Goal: Task Accomplishment & Management: Manage account settings

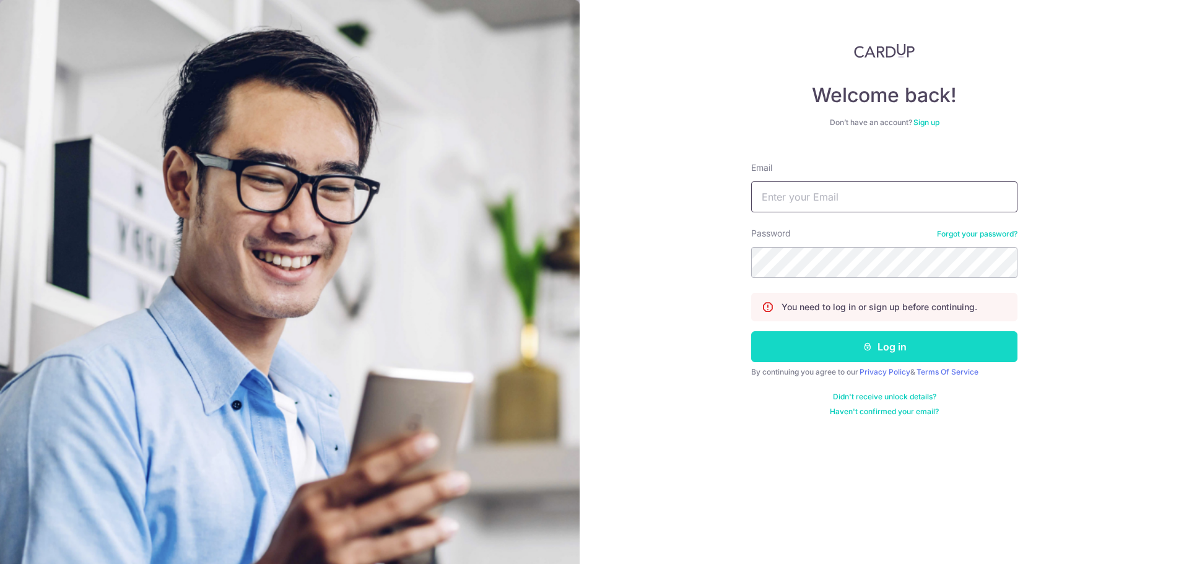
type input "[PERSON_NAME][EMAIL_ADDRESS][PERSON_NAME][DOMAIN_NAME]"
click at [844, 353] on button "Log in" at bounding box center [884, 346] width 266 height 31
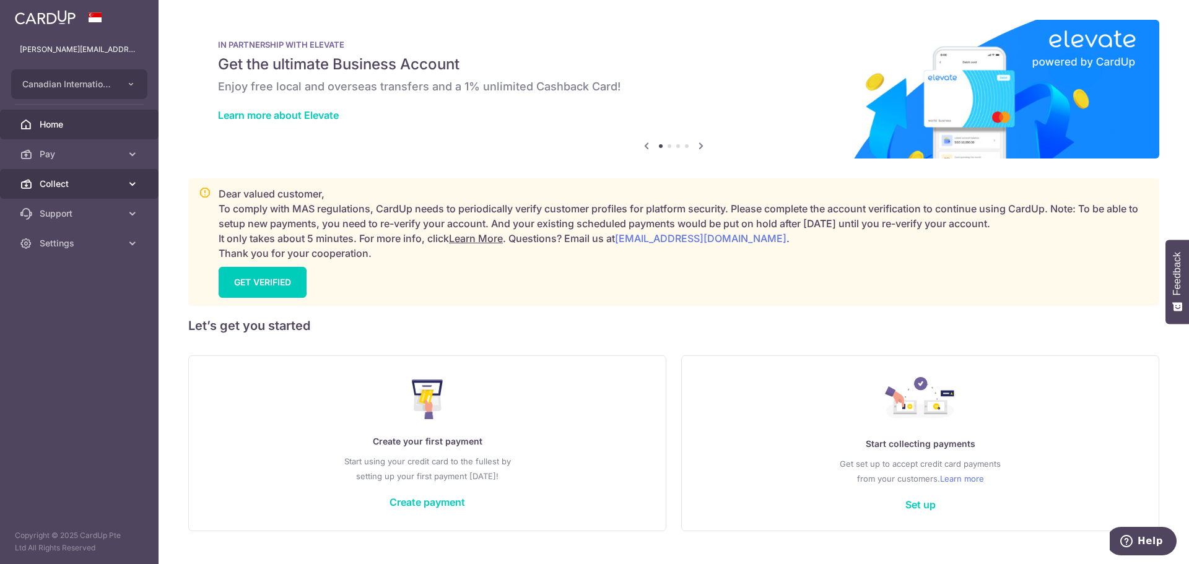
click at [60, 169] on link "Collect" at bounding box center [79, 184] width 158 height 30
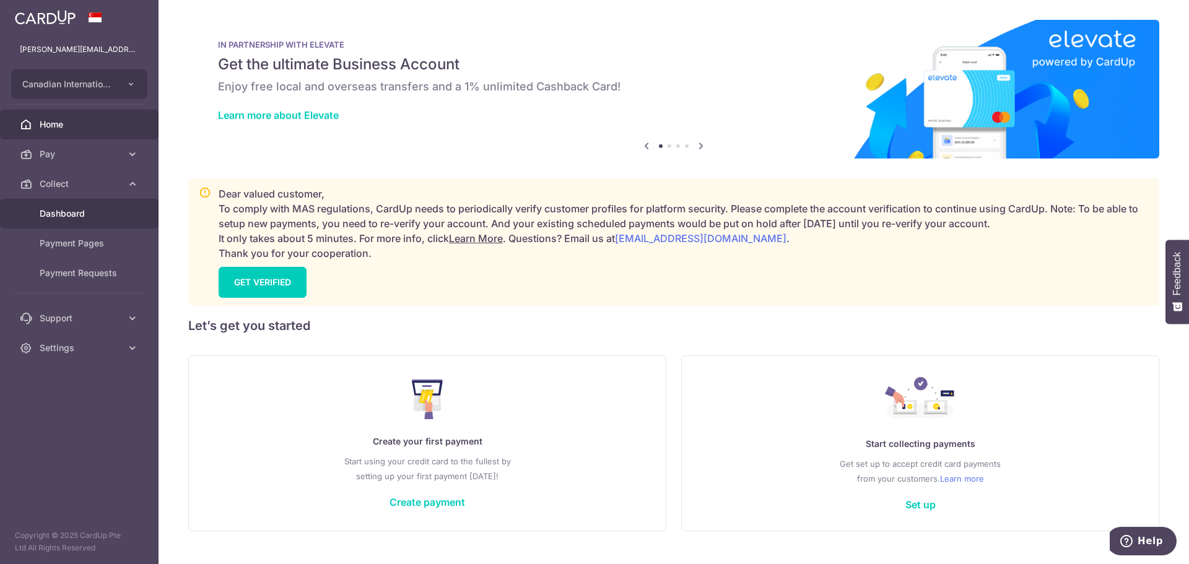
click at [87, 212] on span "Dashboard" at bounding box center [81, 213] width 82 height 12
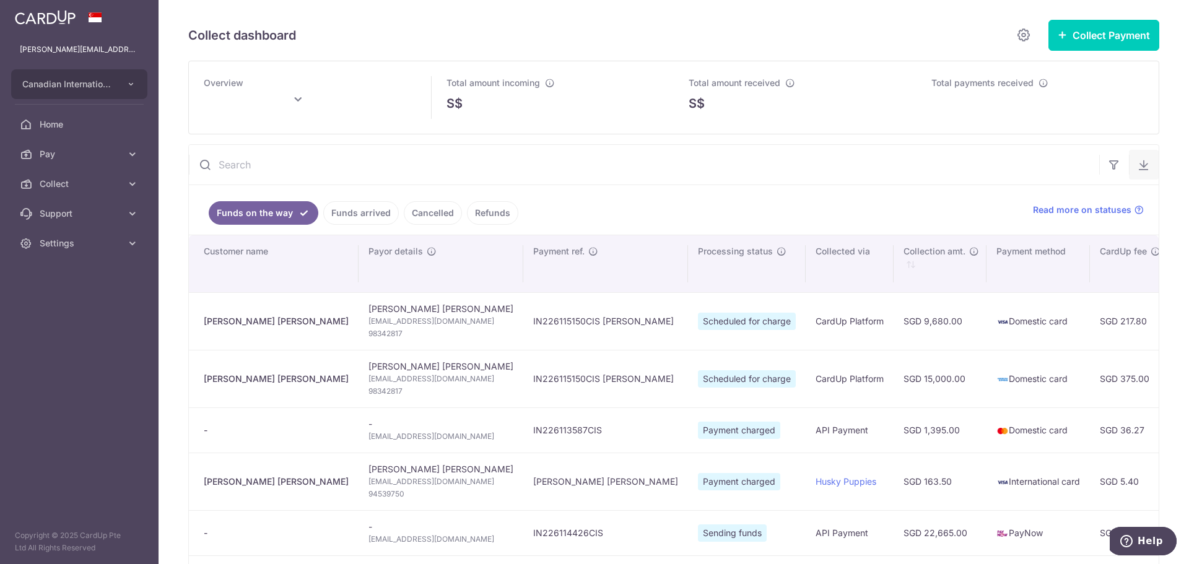
click at [1142, 176] on button "button" at bounding box center [1144, 165] width 30 height 30
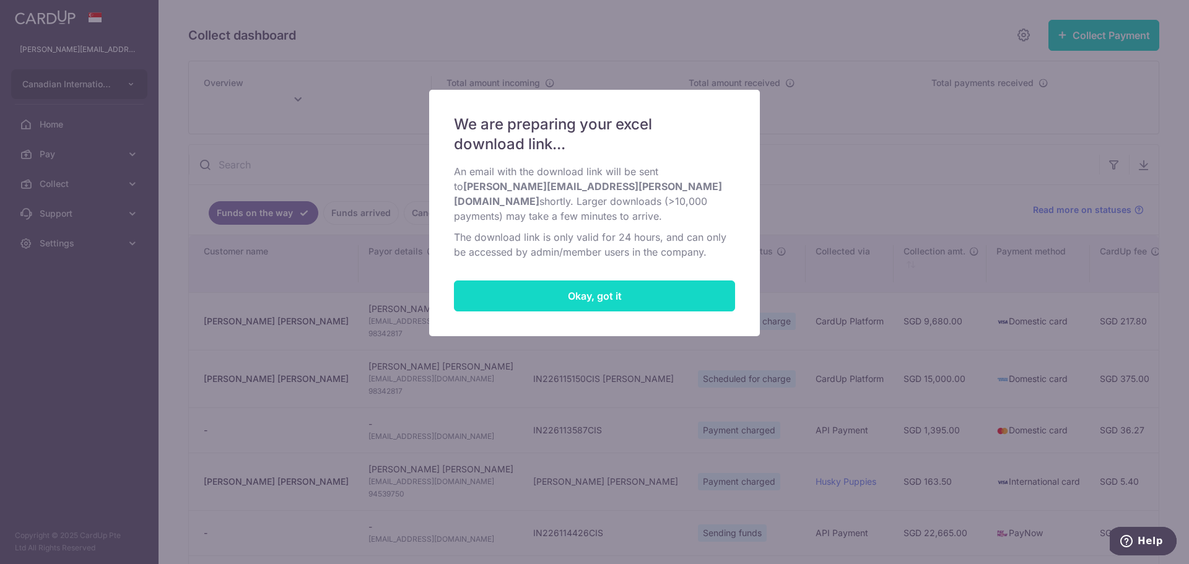
click at [684, 280] on button "Okay, got it" at bounding box center [594, 295] width 281 height 31
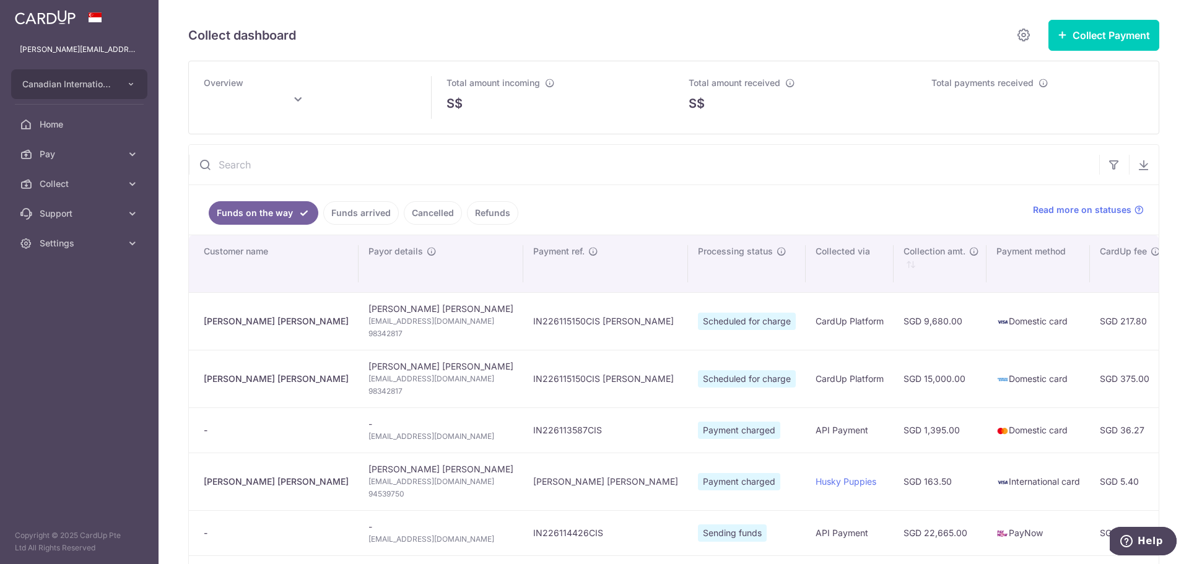
type input "[DATE]"
